Goal: Leave review/rating: Share an evaluation or opinion about a product, service, or content

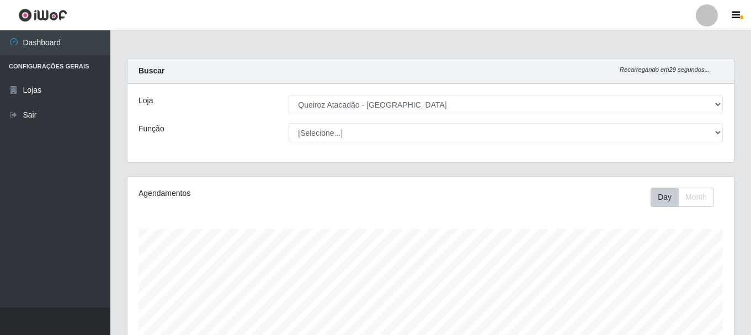
select select "464"
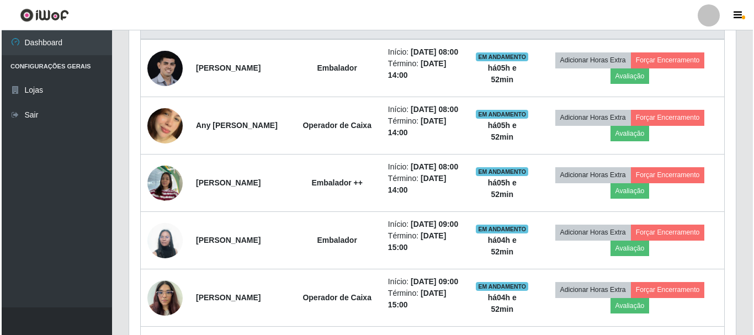
scroll to position [442, 0]
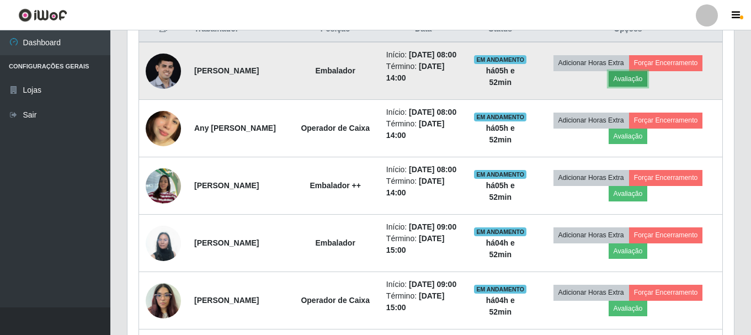
click at [648, 84] on button "Avaliação" at bounding box center [628, 78] width 39 height 15
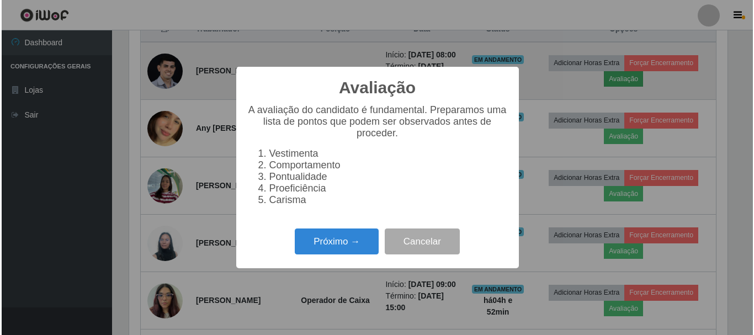
scroll to position [229, 601]
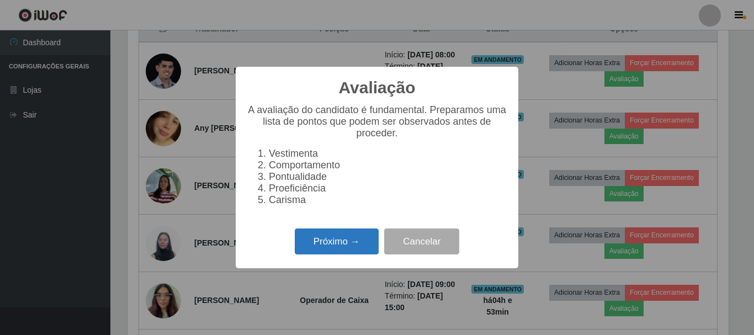
click at [365, 243] on button "Próximo →" at bounding box center [337, 242] width 84 height 26
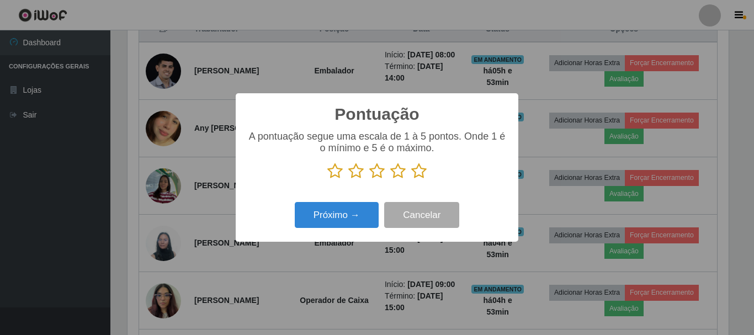
click at [418, 174] on icon at bounding box center [418, 171] width 15 height 17
click at [411, 179] on input "radio" at bounding box center [411, 179] width 0 height 0
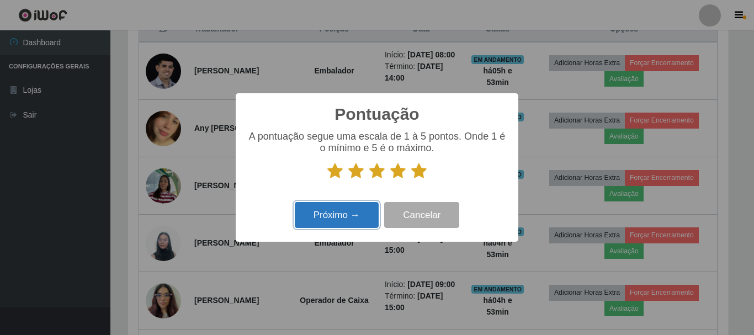
click at [355, 213] on button "Próximo →" at bounding box center [337, 215] width 84 height 26
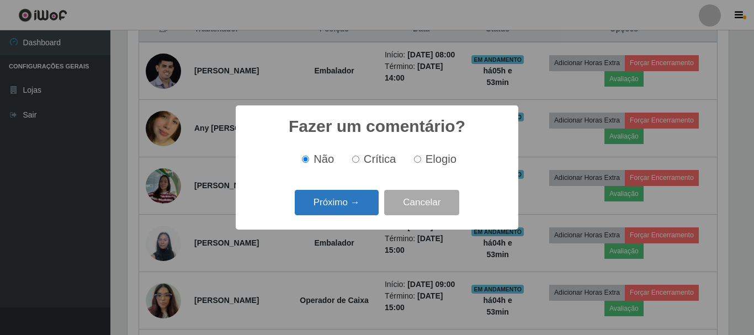
click at [356, 203] on button "Próximo →" at bounding box center [337, 203] width 84 height 26
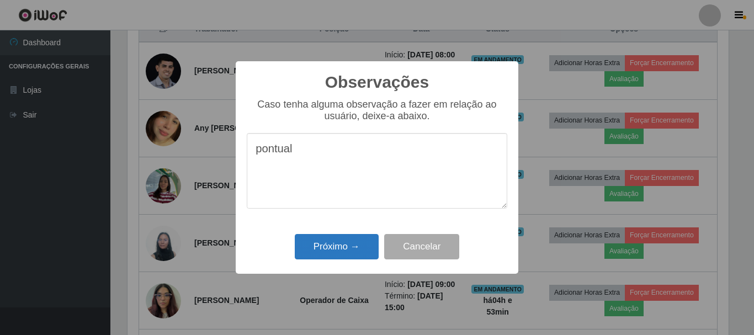
type textarea "pontual"
click at [347, 242] on button "Próximo →" at bounding box center [337, 247] width 84 height 26
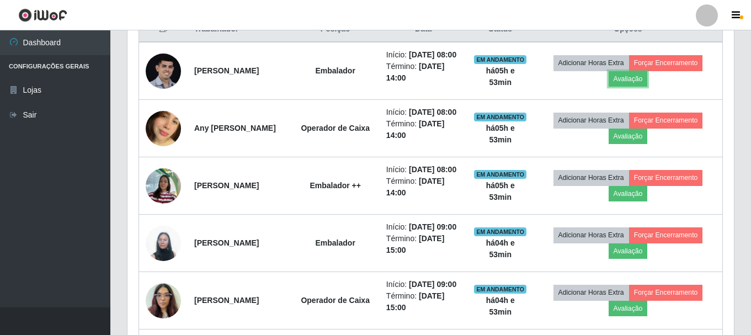
scroll to position [229, 607]
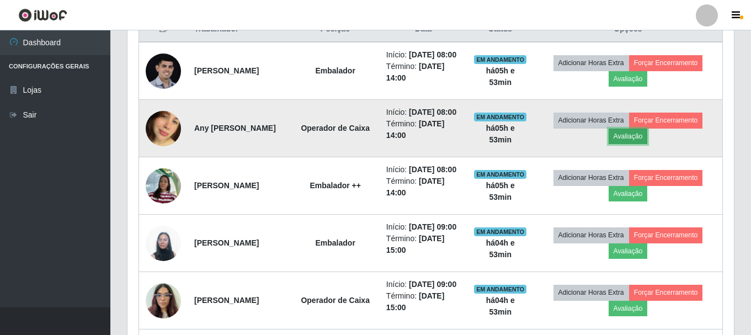
click at [648, 144] on button "Avaliação" at bounding box center [628, 136] width 39 height 15
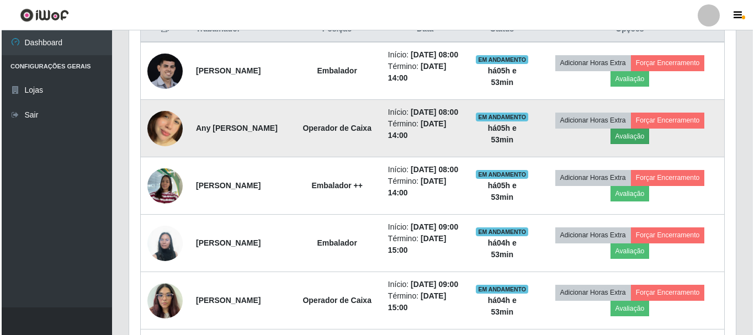
scroll to position [229, 601]
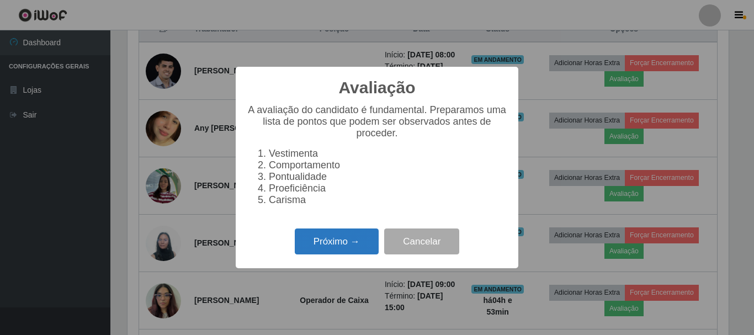
click at [317, 245] on button "Próximo →" at bounding box center [337, 242] width 84 height 26
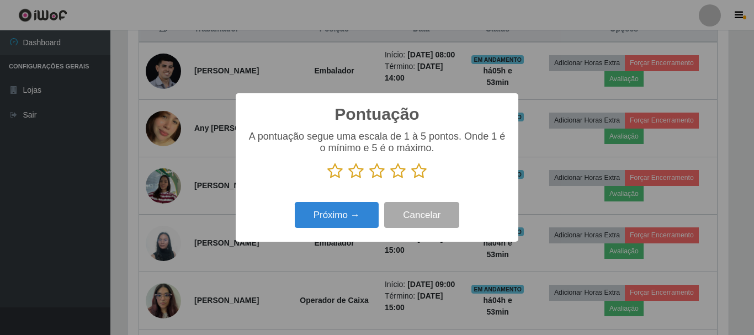
scroll to position [551840, 551468]
click at [420, 174] on icon at bounding box center [418, 171] width 15 height 17
click at [411, 179] on input "radio" at bounding box center [411, 179] width 0 height 0
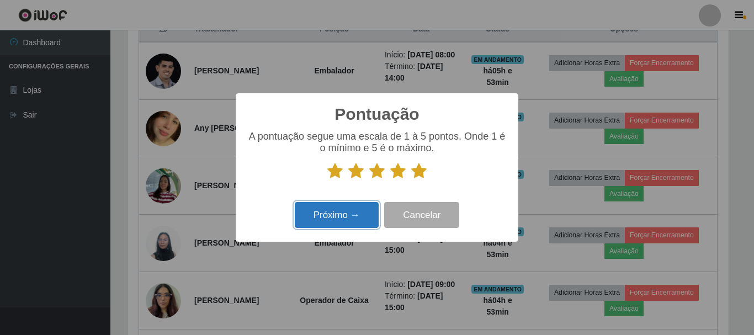
click at [342, 215] on button "Próximo →" at bounding box center [337, 215] width 84 height 26
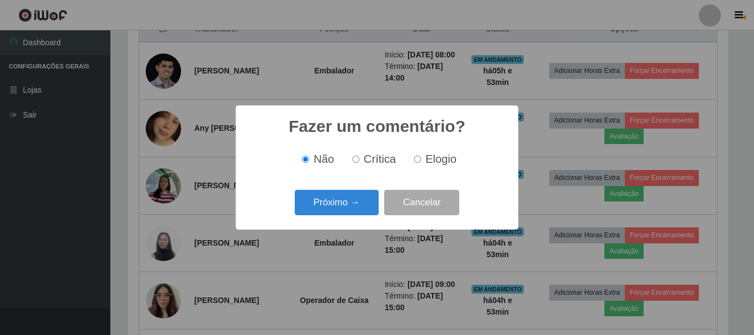
drag, startPoint x: 343, startPoint y: 207, endPoint x: 354, endPoint y: 233, distance: 28.2
click at [354, 233] on div "Fazer um comentário? × Não Crítica Elogio Próximo → Cancelar" at bounding box center [377, 167] width 754 height 335
click at [370, 209] on button "Próximo →" at bounding box center [337, 203] width 84 height 26
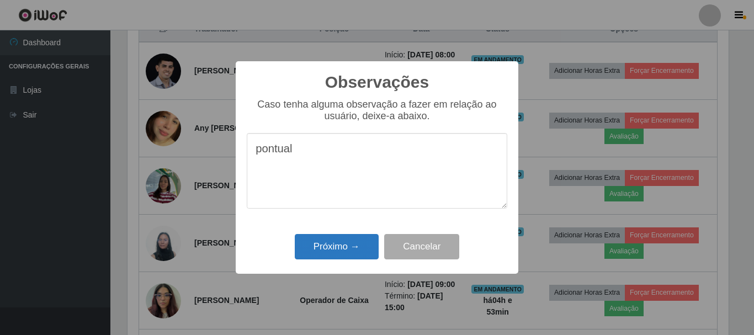
type textarea "pontual"
click at [335, 247] on button "Próximo →" at bounding box center [337, 247] width 84 height 26
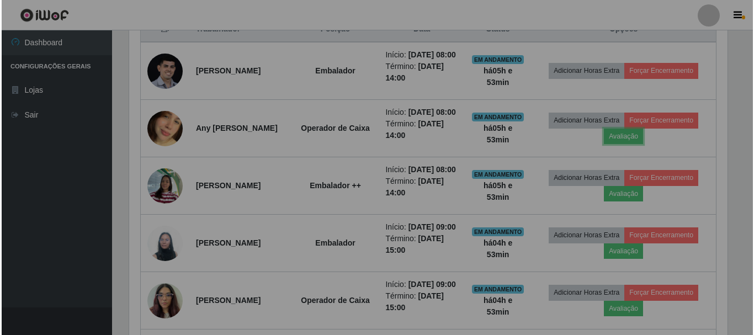
scroll to position [229, 607]
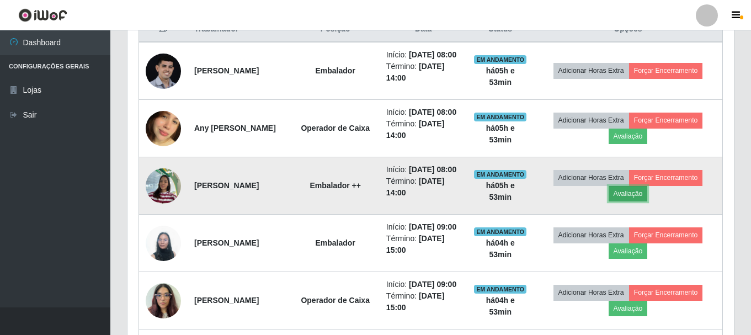
click at [648, 202] on button "Avaliação" at bounding box center [628, 193] width 39 height 15
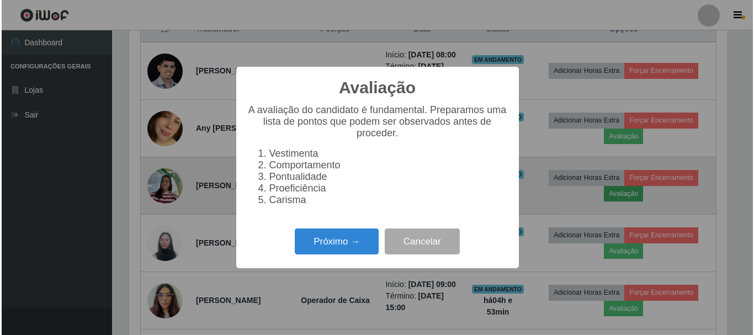
scroll to position [229, 601]
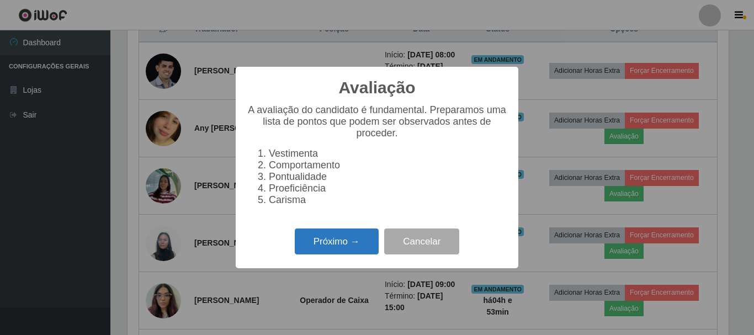
click at [344, 245] on button "Próximo →" at bounding box center [337, 242] width 84 height 26
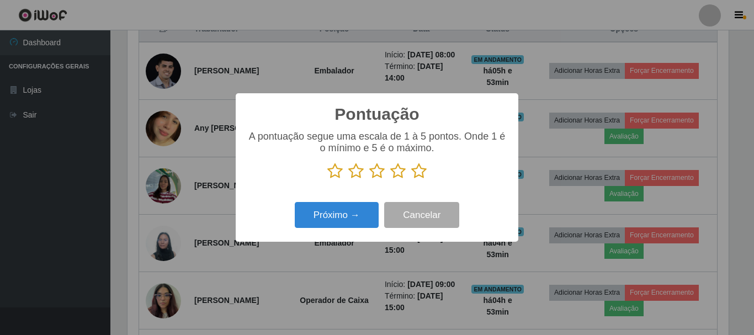
click at [418, 173] on icon at bounding box center [418, 171] width 15 height 17
click at [411, 179] on input "radio" at bounding box center [411, 179] width 0 height 0
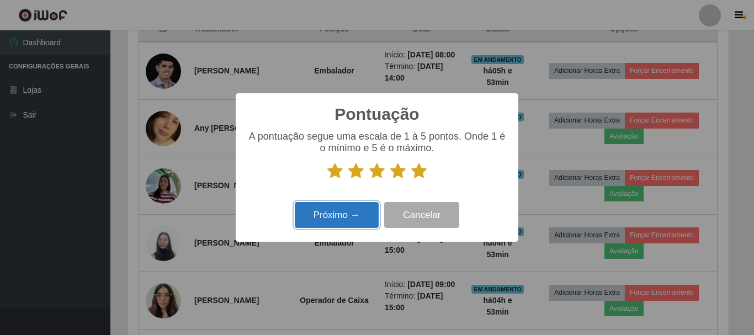
click at [332, 216] on button "Próximo →" at bounding box center [337, 215] width 84 height 26
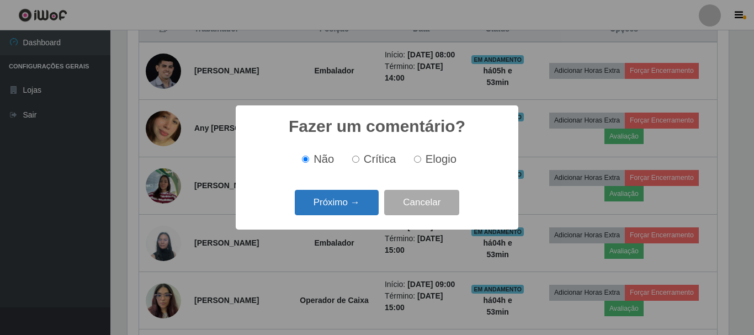
click at [339, 204] on button "Próximo →" at bounding box center [337, 203] width 84 height 26
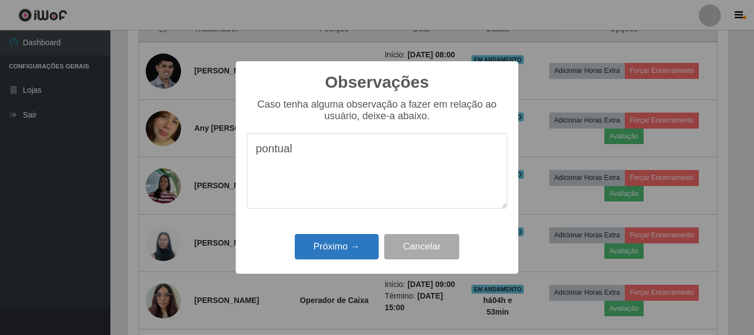
type textarea "pontual"
click at [353, 249] on button "Próximo →" at bounding box center [337, 247] width 84 height 26
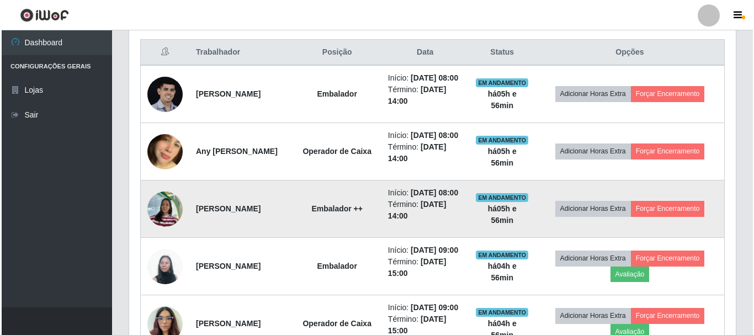
scroll to position [420, 0]
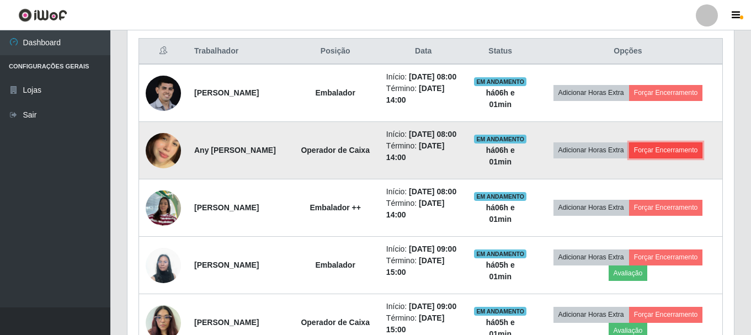
click at [648, 158] on button "Forçar Encerramento" at bounding box center [666, 149] width 74 height 15
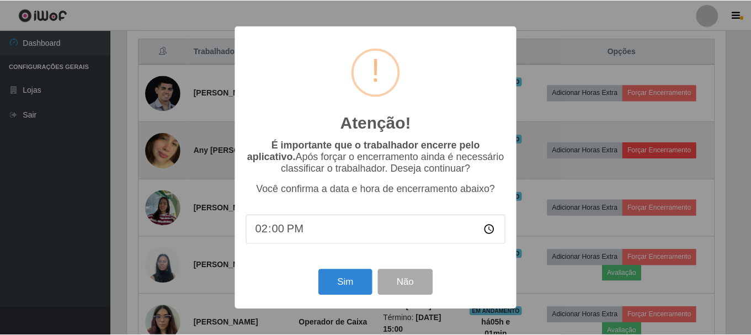
scroll to position [229, 601]
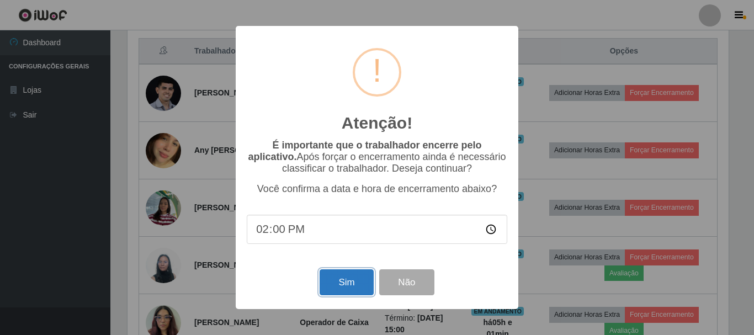
click at [340, 289] on button "Sim" at bounding box center [347, 282] width 54 height 26
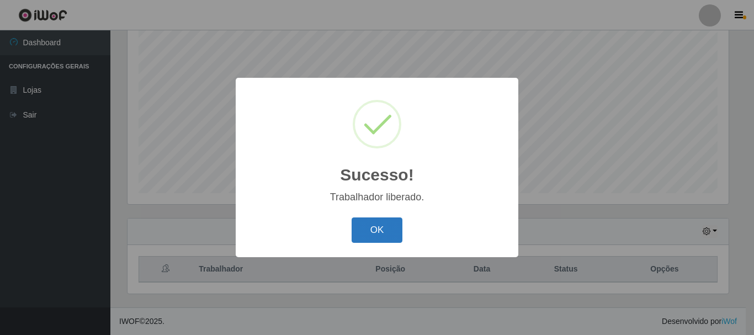
click at [380, 227] on button "OK" at bounding box center [377, 231] width 51 height 26
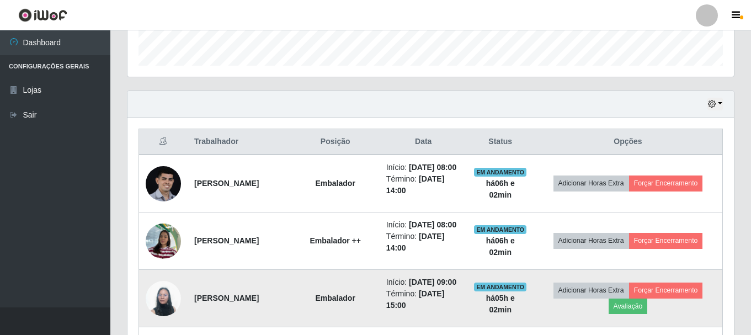
scroll to position [312, 0]
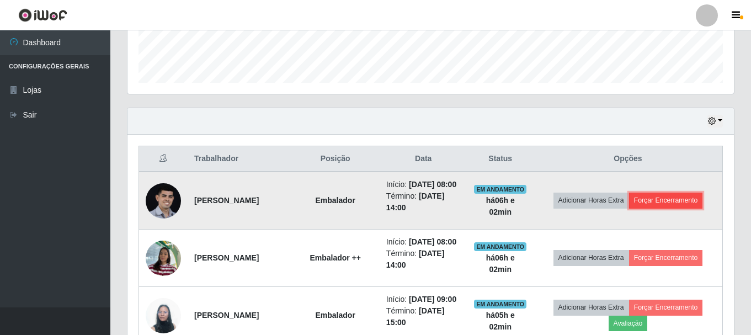
click at [642, 208] on button "Forçar Encerramento" at bounding box center [666, 200] width 74 height 15
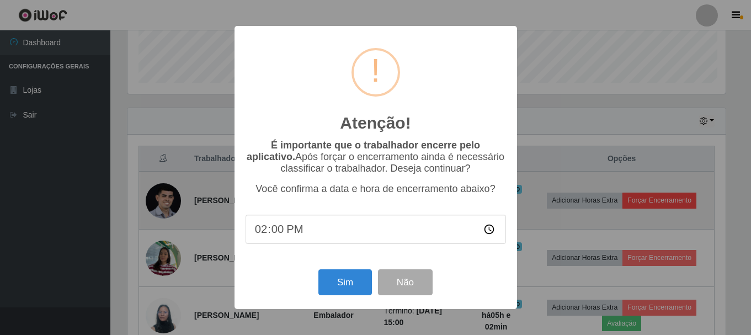
scroll to position [229, 601]
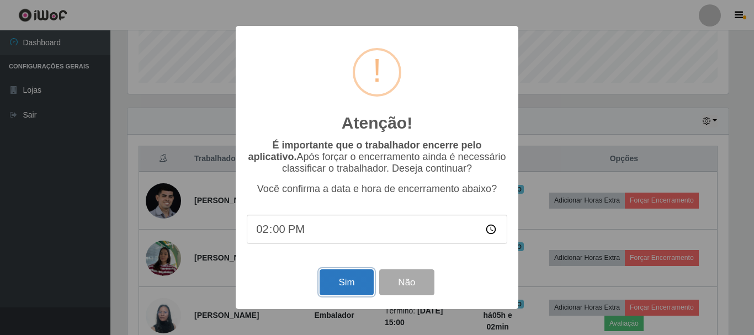
click at [341, 285] on button "Sim" at bounding box center [347, 282] width 54 height 26
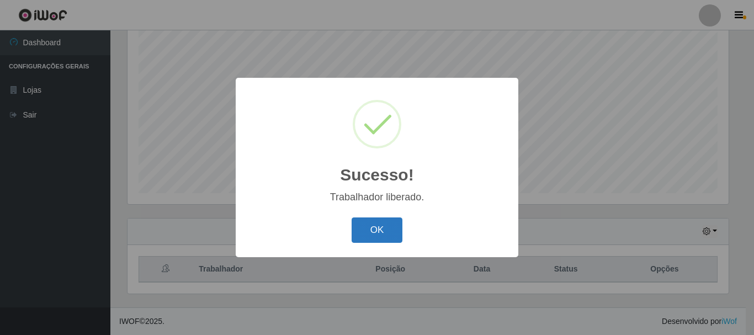
click at [389, 235] on button "OK" at bounding box center [377, 231] width 51 height 26
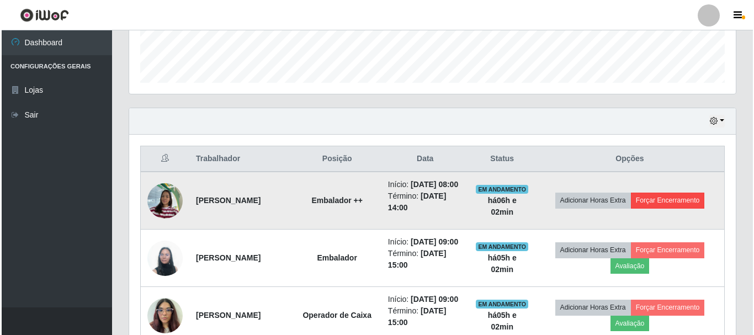
scroll to position [422, 0]
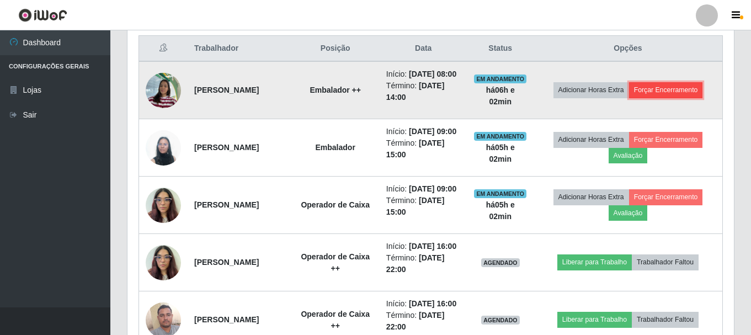
click at [633, 98] on button "Forçar Encerramento" at bounding box center [666, 89] width 74 height 15
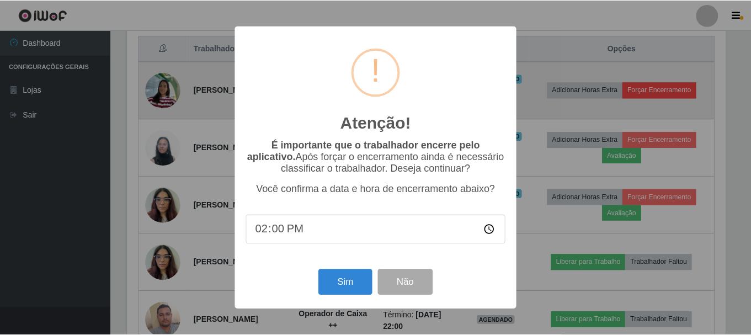
scroll to position [229, 601]
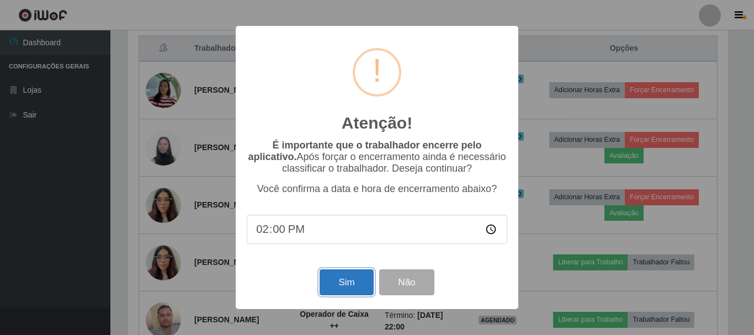
click at [347, 289] on button "Sim" at bounding box center [347, 282] width 54 height 26
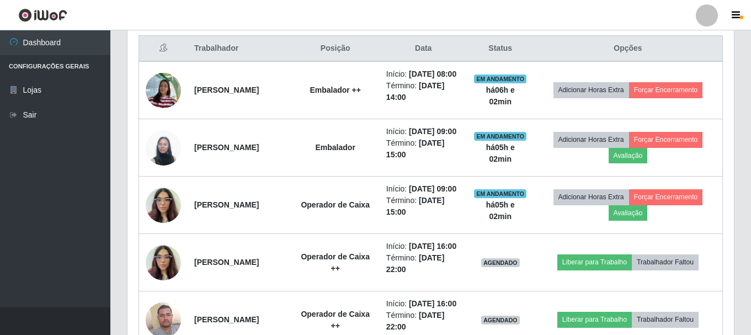
scroll to position [0, 0]
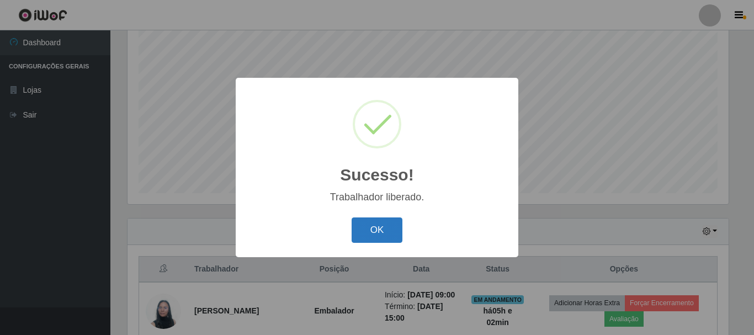
click at [388, 236] on button "OK" at bounding box center [377, 231] width 51 height 26
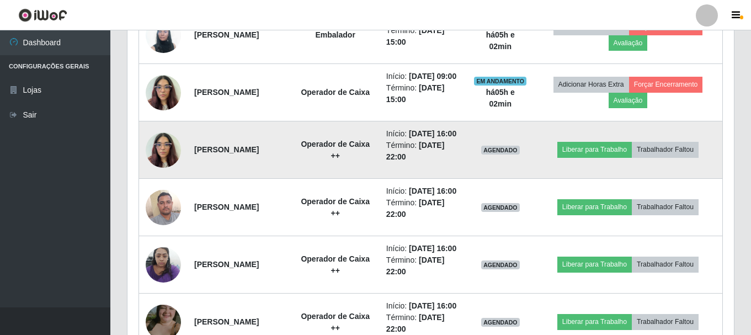
scroll to position [422, 0]
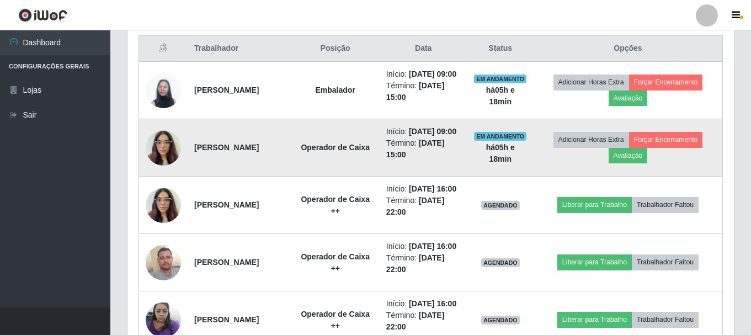
click at [584, 177] on td "Adicionar Horas Extra Forçar Encerramento Avaliação" at bounding box center [628, 147] width 189 height 57
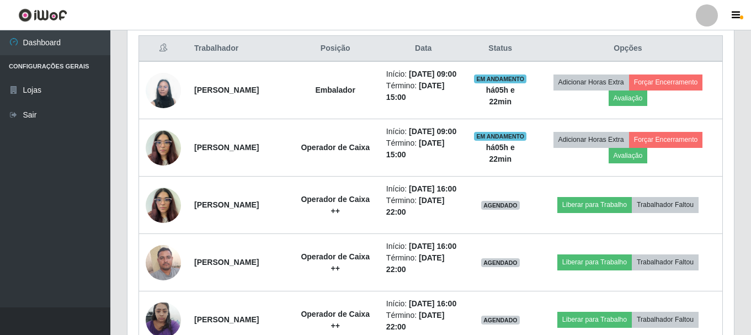
drag, startPoint x: 688, startPoint y: 57, endPoint x: 359, endPoint y: 51, distance: 328.5
click at [359, 51] on th "Posição" at bounding box center [335, 49] width 88 height 26
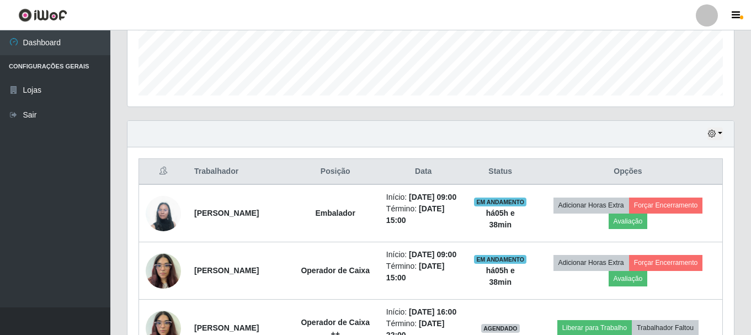
scroll to position [331, 0]
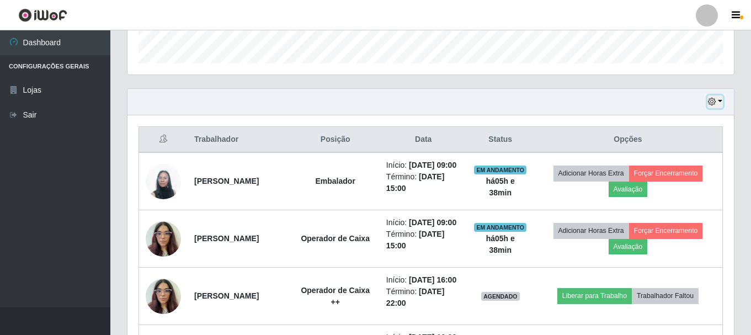
click at [721, 105] on button "button" at bounding box center [715, 102] width 15 height 13
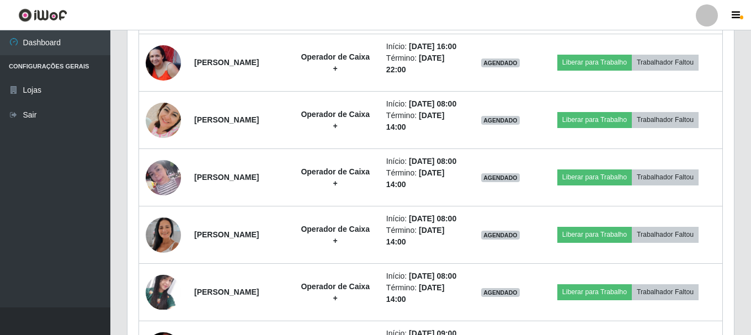
scroll to position [3588, 0]
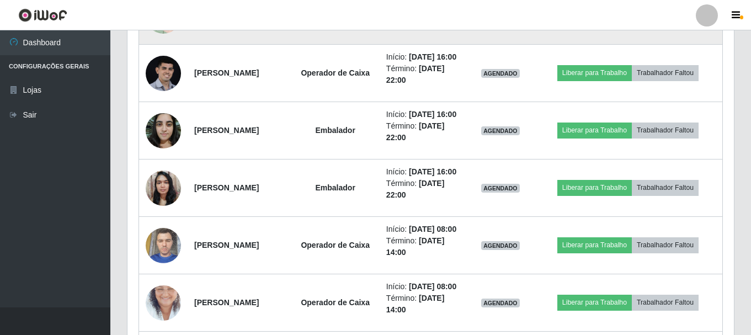
scroll to position [1877, 0]
